Goal: Task Accomplishment & Management: Manage account settings

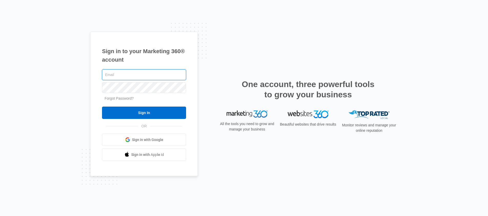
type input "[EMAIL_ADDRESS][DOMAIN_NAME]"
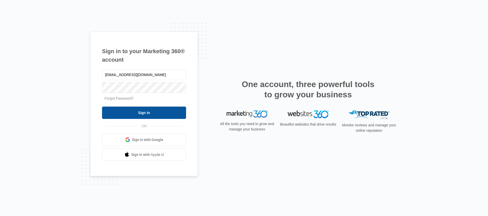
click at [172, 112] on input "Sign In" at bounding box center [144, 112] width 84 height 12
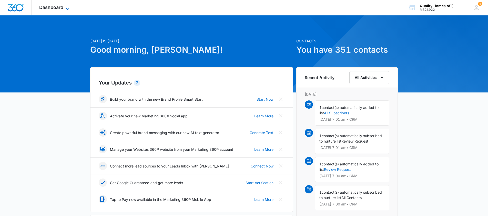
click at [55, 7] on span "Dashboard" at bounding box center [51, 7] width 24 height 5
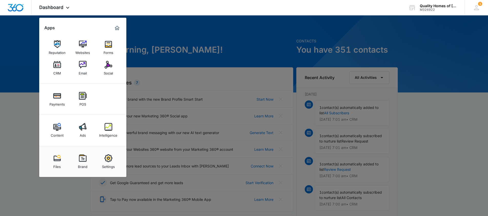
click at [57, 67] on img at bounding box center [57, 65] width 8 height 8
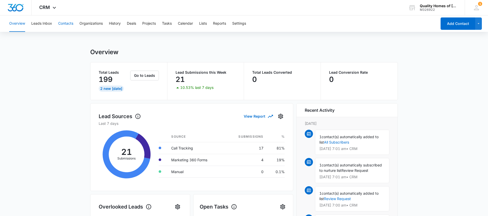
click at [61, 24] on button "Contacts" at bounding box center [65, 23] width 15 height 16
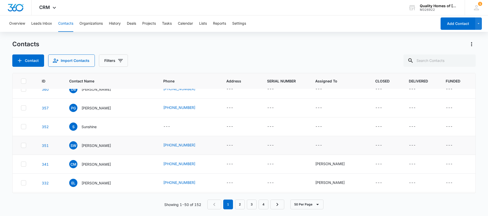
scroll to position [9, 0]
click at [326, 146] on icon "Assigned To - - Select to Edit Field" at bounding box center [329, 146] width 6 height 6
click at [337, 111] on div at bounding box center [337, 113] width 8 height 8
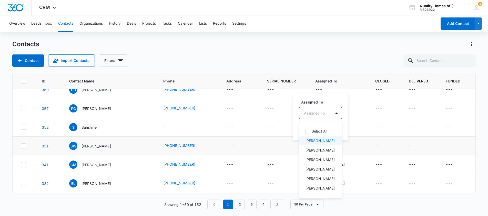
click at [331, 143] on div "[PERSON_NAME]" at bounding box center [320, 140] width 29 height 5
click at [348, 114] on div at bounding box center [352, 113] width 8 height 8
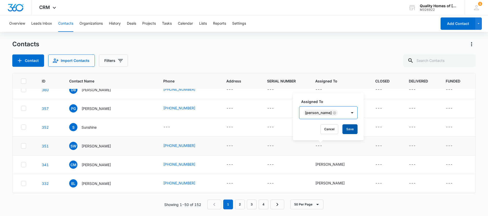
click at [343, 128] on button "Save" at bounding box center [350, 129] width 15 height 10
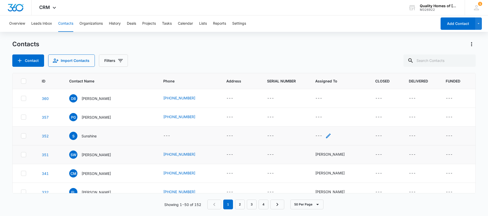
click at [326, 135] on icon "Assigned To - - Select to Edit Field" at bounding box center [329, 136] width 6 height 6
click at [337, 101] on div at bounding box center [337, 103] width 8 height 8
click at [336, 103] on div at bounding box center [337, 103] width 8 height 8
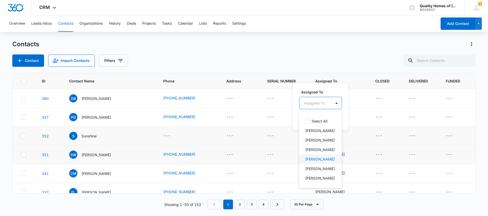
click at [324, 162] on p "[PERSON_NAME]" at bounding box center [320, 158] width 29 height 5
drag, startPoint x: 346, startPoint y: 102, endPoint x: 347, endPoint y: 110, distance: 8.0
click at [348, 102] on div at bounding box center [352, 103] width 8 height 8
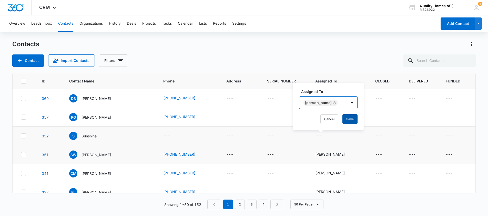
click at [347, 120] on button "Save" at bounding box center [350, 119] width 15 height 10
click at [326, 118] on icon "Assigned To - - Select to Edit Field" at bounding box center [329, 117] width 6 height 6
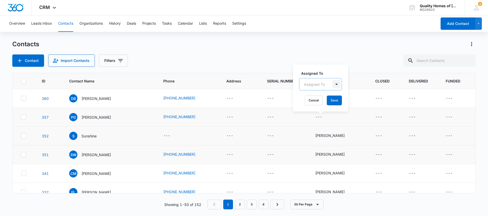
click at [335, 85] on div at bounding box center [337, 84] width 8 height 8
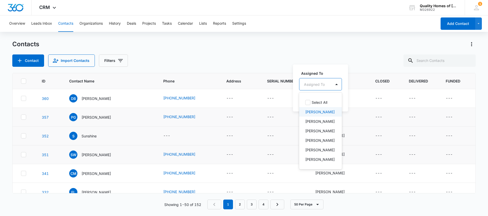
click at [321, 112] on p "[PERSON_NAME]" at bounding box center [320, 111] width 29 height 5
click at [348, 82] on div at bounding box center [352, 84] width 8 height 8
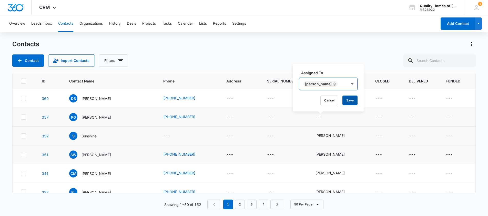
click at [343, 100] on button "Save" at bounding box center [350, 100] width 15 height 10
click at [326, 99] on icon "Assigned To - - Select to Edit Field" at bounding box center [329, 98] width 6 height 6
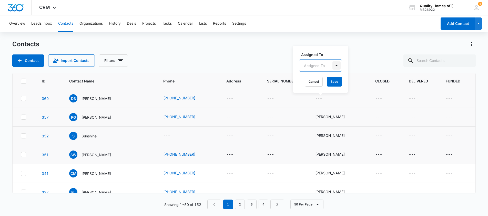
click at [335, 66] on div at bounding box center [337, 65] width 8 height 8
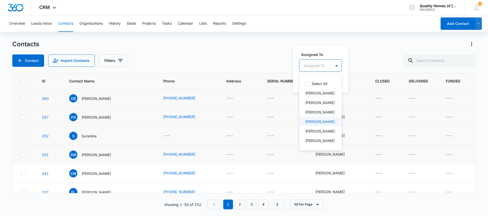
click at [323, 124] on p "[PERSON_NAME]" at bounding box center [320, 121] width 29 height 5
click at [349, 64] on div at bounding box center [352, 65] width 8 height 8
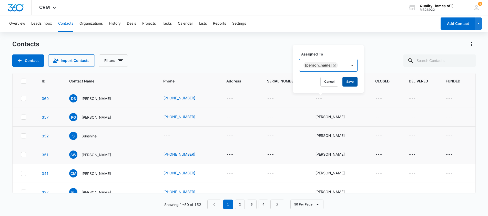
click at [344, 84] on button "Save" at bounding box center [350, 82] width 15 height 10
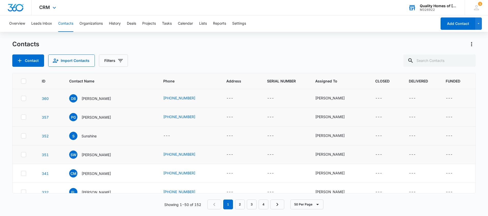
click at [454, 5] on div "Quality Homes of [GEOGRAPHIC_DATA]" at bounding box center [438, 6] width 37 height 4
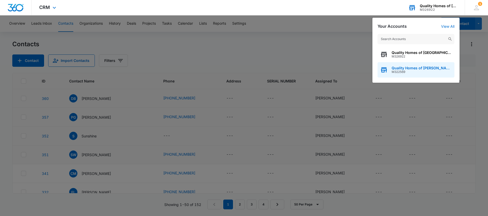
click at [417, 71] on span "M322569" at bounding box center [422, 72] width 60 height 4
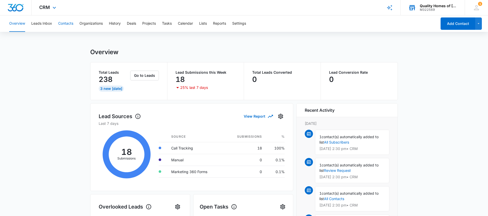
click at [70, 25] on button "Contacts" at bounding box center [65, 23] width 15 height 16
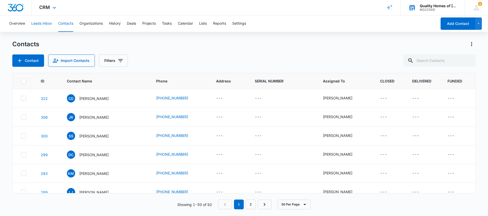
click at [45, 24] on button "Leads Inbox" at bounding box center [41, 23] width 21 height 16
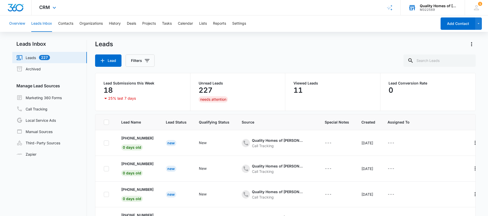
click at [18, 23] on button "Overview" at bounding box center [17, 23] width 16 height 16
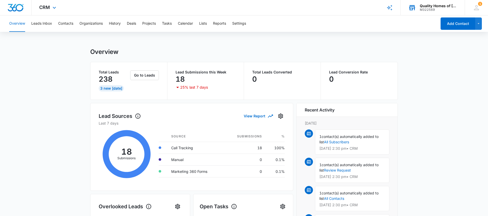
scroll to position [2, 0]
